Goal: Check status: Check status

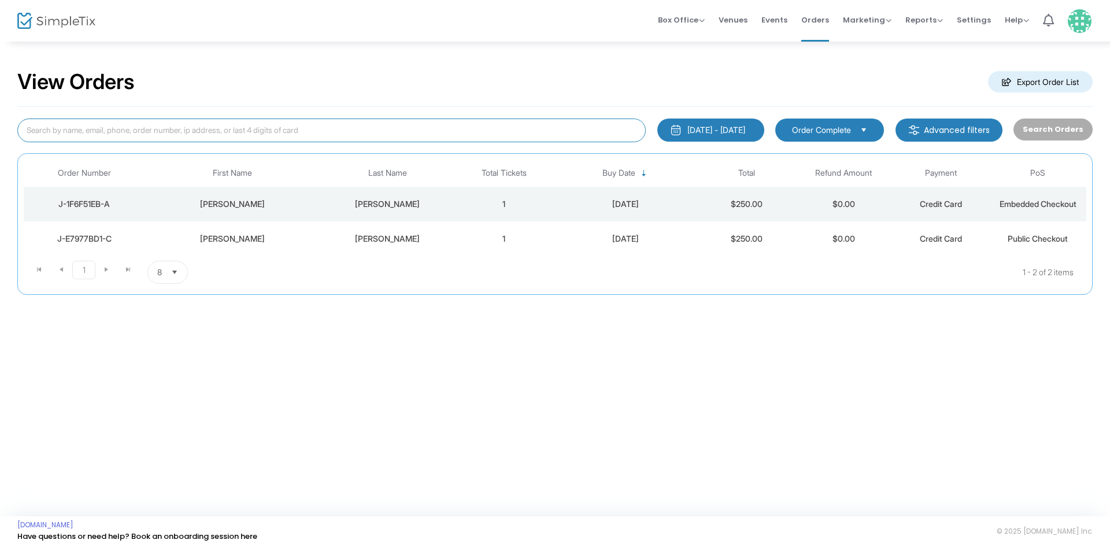
click at [182, 124] on input at bounding box center [331, 131] width 629 height 24
type input "3524212905"
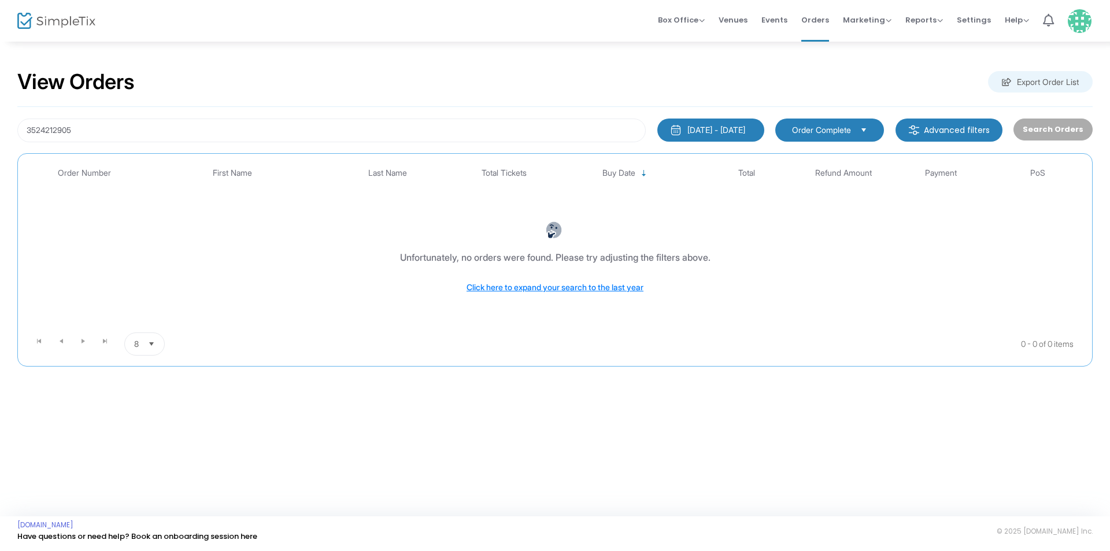
click at [694, 122] on button "[DATE] - [DATE]" at bounding box center [711, 130] width 107 height 23
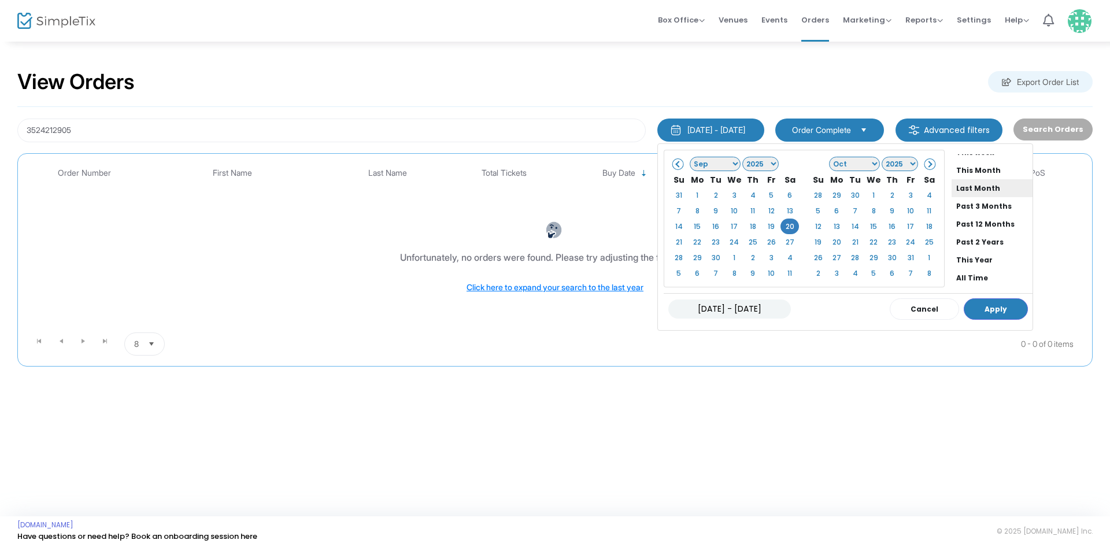
scroll to position [88, 0]
click at [965, 254] on li "All Time" at bounding box center [992, 255] width 81 height 18
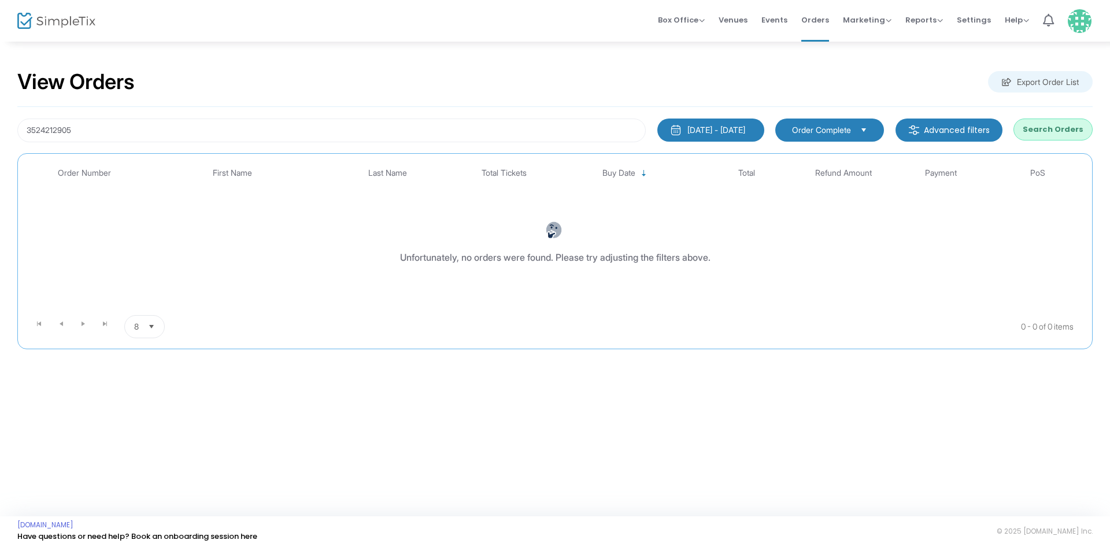
click at [1043, 131] on button "Search Orders" at bounding box center [1053, 130] width 79 height 22
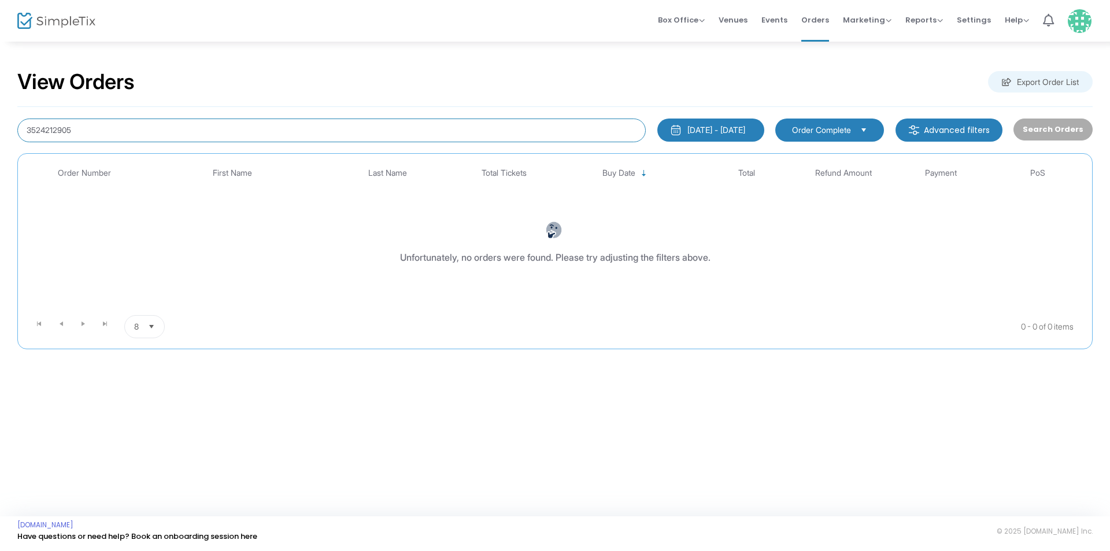
click at [84, 121] on input "3524212905" at bounding box center [331, 131] width 629 height 24
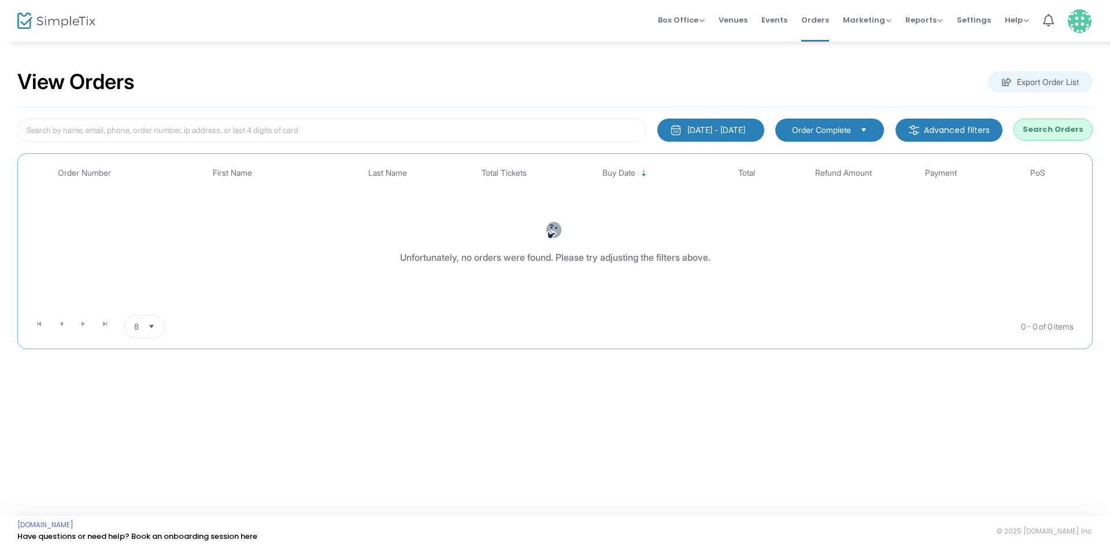
click at [691, 132] on div "[DATE] - [DATE]" at bounding box center [717, 130] width 58 height 12
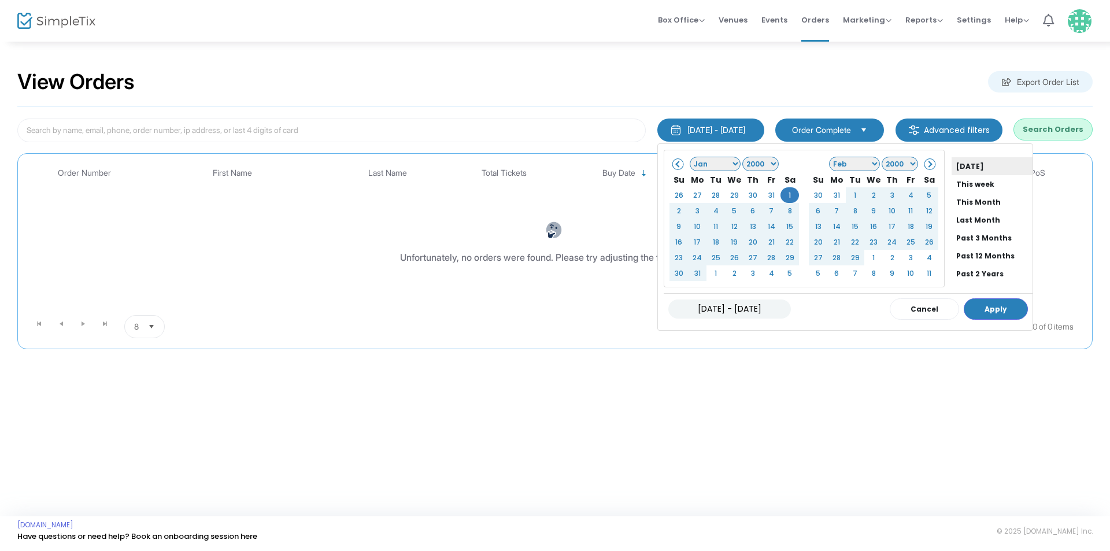
scroll to position [0, 0]
click at [968, 186] on li "[DATE]" at bounding box center [992, 181] width 81 height 18
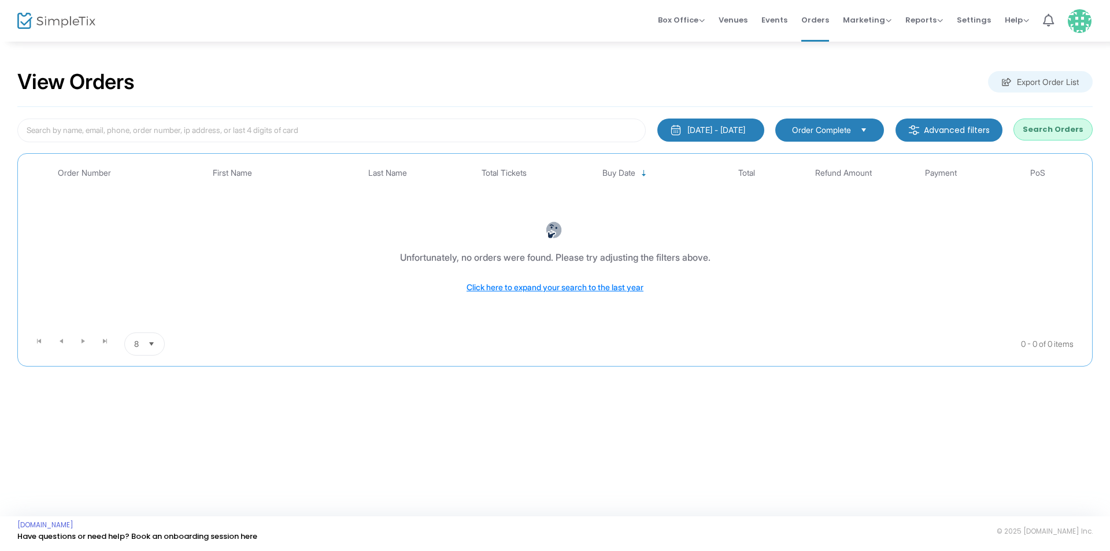
click at [1044, 134] on button "Search Orders" at bounding box center [1053, 130] width 79 height 22
